Goal: Task Accomplishment & Management: Use online tool/utility

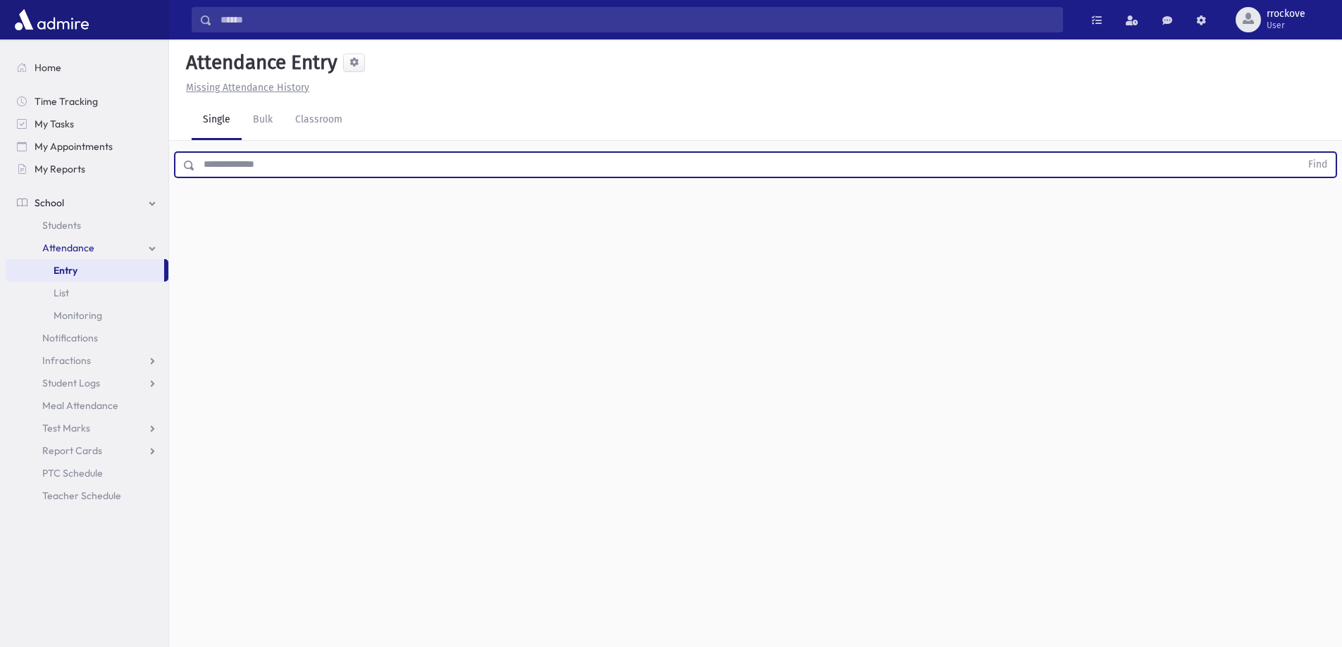
click at [302, 169] on input "text" at bounding box center [747, 164] width 1105 height 25
click at [1300, 153] on button "Find" at bounding box center [1318, 165] width 36 height 24
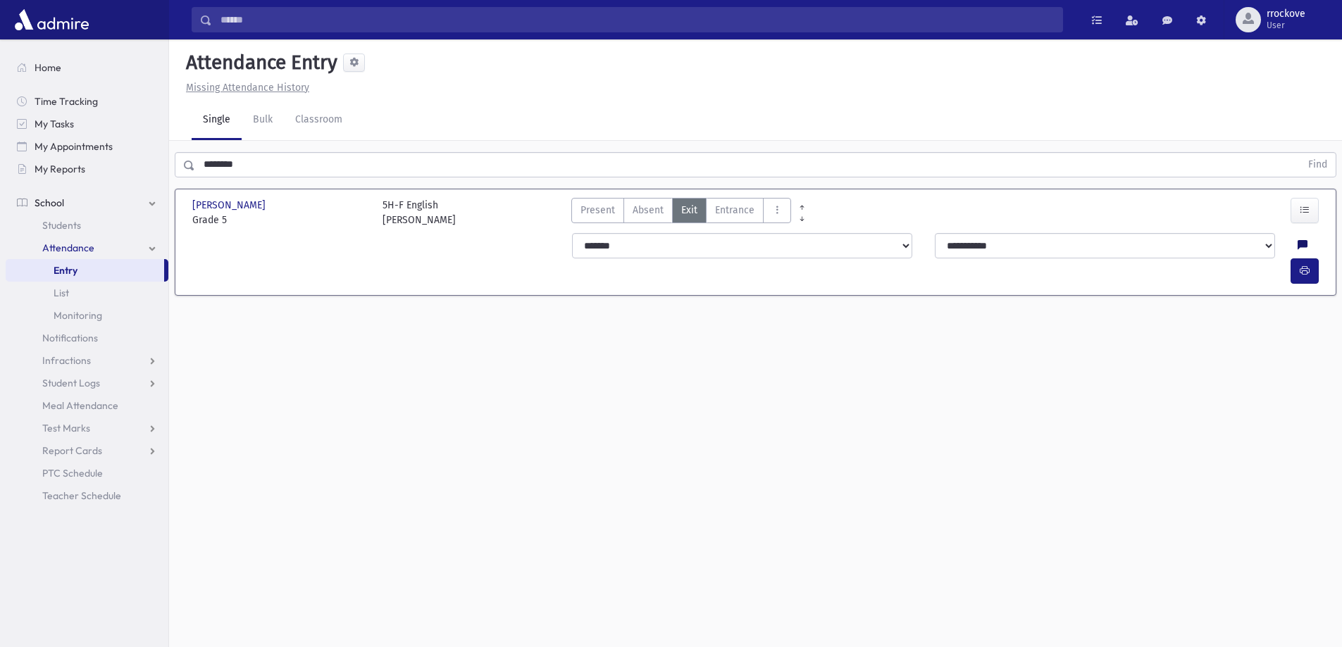
click at [1298, 240] on icon at bounding box center [1303, 246] width 10 height 12
click at [897, 384] on div "Attendance Entry Missing Attendance History Single Bulk Classroom ******** Find…" at bounding box center [755, 343] width 1173 height 608
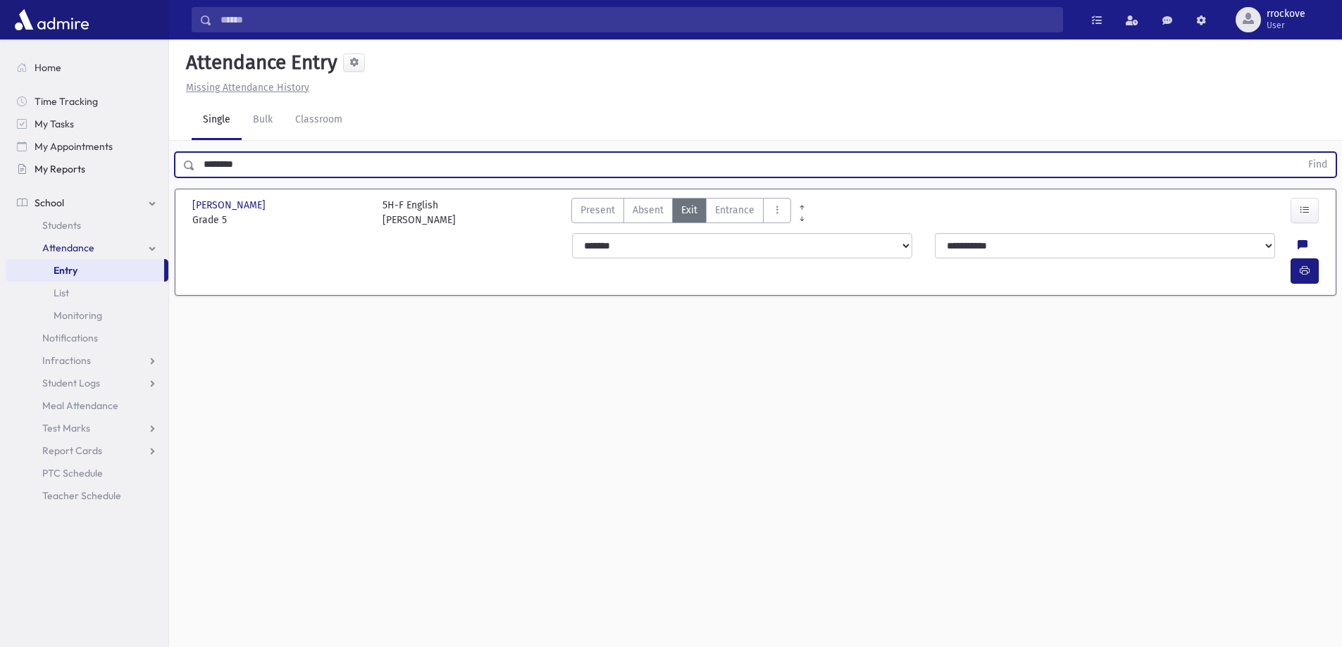
drag, startPoint x: 287, startPoint y: 174, endPoint x: 54, endPoint y: 175, distance: 233.2
click at [55, 175] on div "Search Results Students" at bounding box center [671, 339] width 1342 height 679
click at [1300, 153] on button "Find" at bounding box center [1318, 165] width 36 height 24
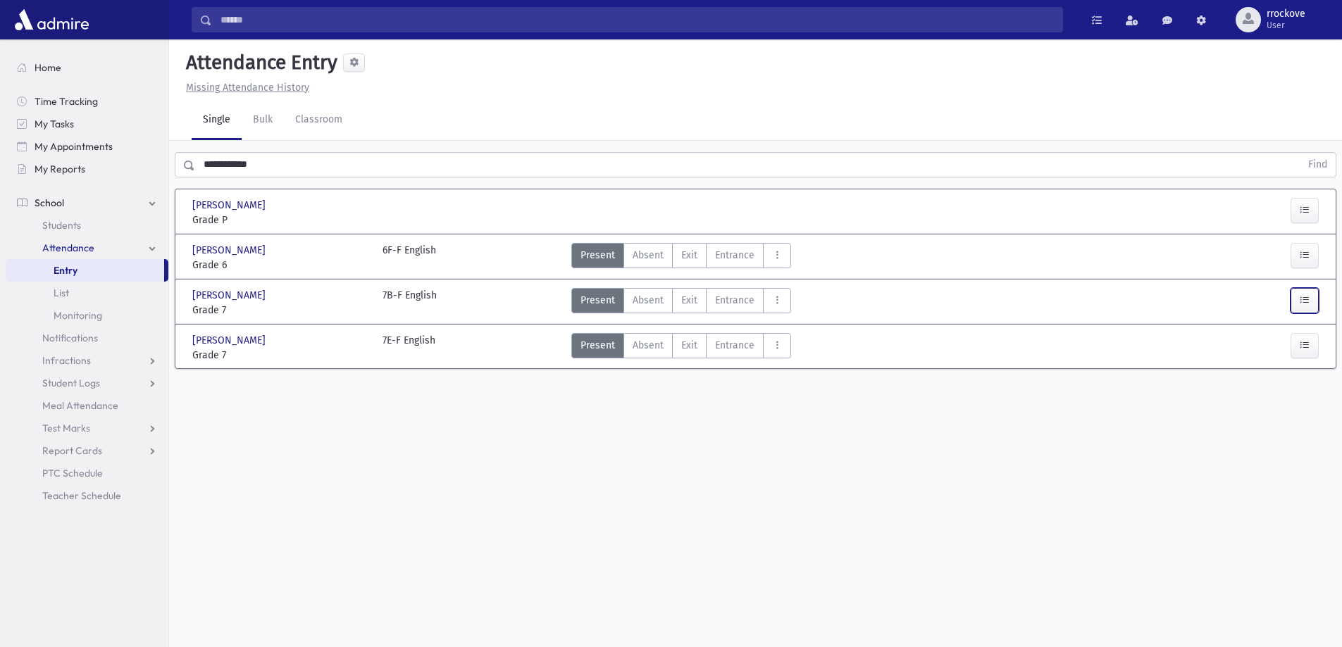
click at [1300, 304] on icon "button" at bounding box center [1305, 300] width 10 height 12
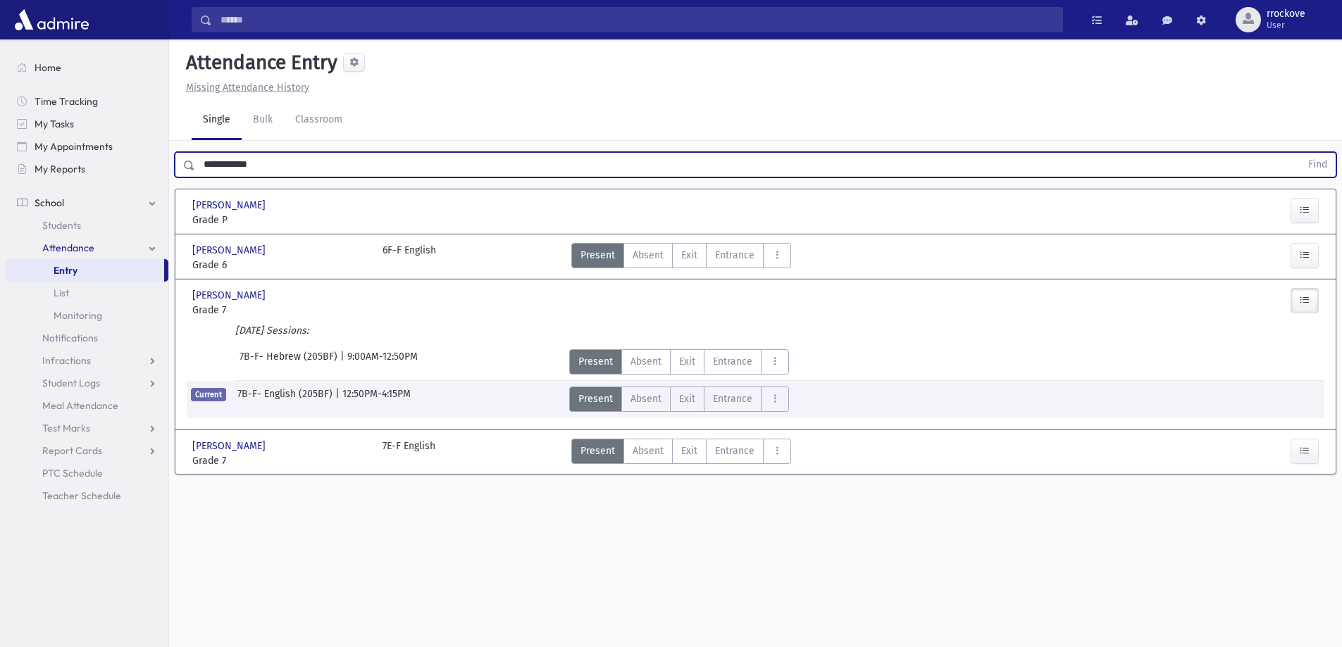
drag, startPoint x: 291, startPoint y: 170, endPoint x: 0, endPoint y: 127, distance: 294.2
click at [4, 128] on div "Search Results Students" at bounding box center [671, 339] width 1342 height 679
type input "**********"
click at [1300, 153] on button "Find" at bounding box center [1318, 165] width 36 height 24
